Goal: Task Accomplishment & Management: Manage account settings

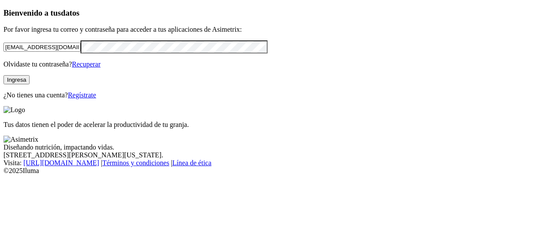
drag, startPoint x: 106, startPoint y: 58, endPoint x: 0, endPoint y: 55, distance: 106.3
click at [3, 55] on div "Bienvenido a tus datos Por favor ingresa tu correo y contraseña para acceder a …" at bounding box center [278, 53] width 550 height 91
click at [20, 53] on div at bounding box center [278, 46] width 550 height 13
click at [3, 71] on div "Bienvenido a tus datos Por favor ingresa tu correo y contraseña para acceder a …" at bounding box center [278, 53] width 550 height 91
click at [6, 92] on div "Bienvenido a tus datos Por favor ingresa tu correo y contraseña para acceder a …" at bounding box center [278, 53] width 550 height 91
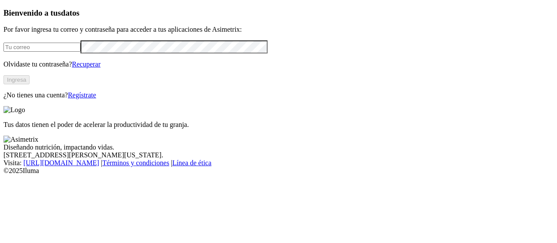
click at [101, 68] on link "Recuperar" at bounding box center [86, 64] width 29 height 7
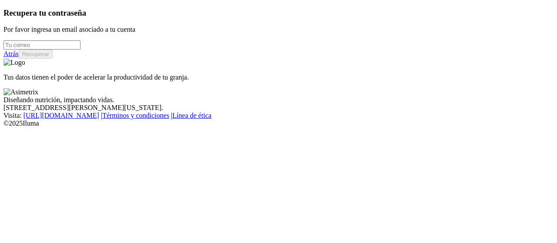
click at [34, 50] on input "email" at bounding box center [41, 44] width 77 height 9
click at [22, 50] on input "email" at bounding box center [41, 44] width 77 height 9
type input "[EMAIL_ADDRESS][PERSON_NAME][DOMAIN_NAME]"
click at [53, 59] on button "Recuperar" at bounding box center [36, 54] width 34 height 9
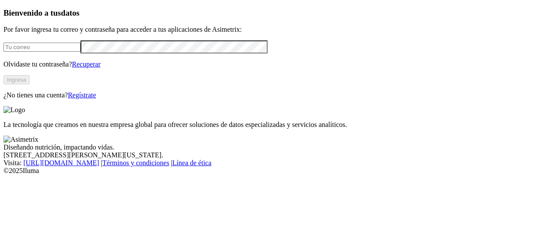
type input "[EMAIL_ADDRESS][DOMAIN_NAME]"
drag, startPoint x: 98, startPoint y: 57, endPoint x: 0, endPoint y: 43, distance: 99.5
click at [3, 43] on div "Bienvenido a tus datos Por favor ingresa tu correo y contraseña para acceder a …" at bounding box center [278, 53] width 550 height 91
type input "[EMAIL_ADDRESS][PERSON_NAME][DOMAIN_NAME]"
click at [3, 76] on div "Bienvenido a tus datos Por favor ingresa tu correo y contraseña para acceder a …" at bounding box center [278, 53] width 550 height 91
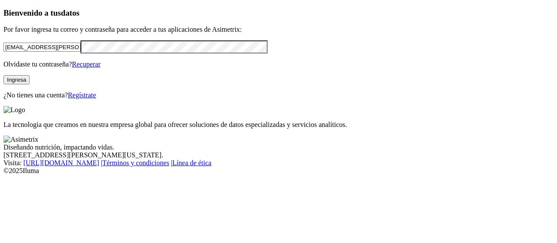
click input "submit" at bounding box center [0, 0] width 0 height 0
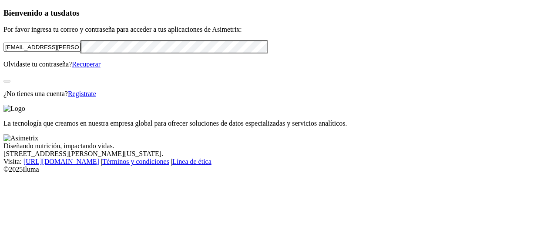
click at [27, 98] on div "Bienvenido a tus datos Por favor ingresa tu correo y contraseña para acceder a …" at bounding box center [278, 53] width 550 height 90
